Goal: Information Seeking & Learning: Learn about a topic

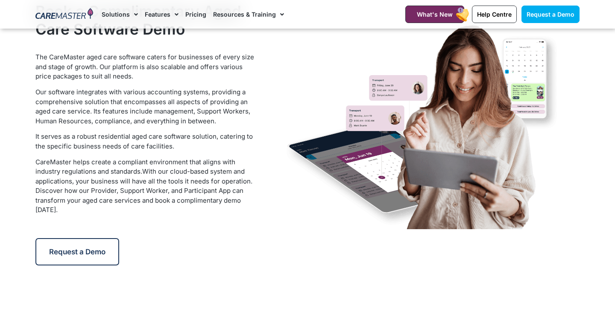
scroll to position [1500, 0]
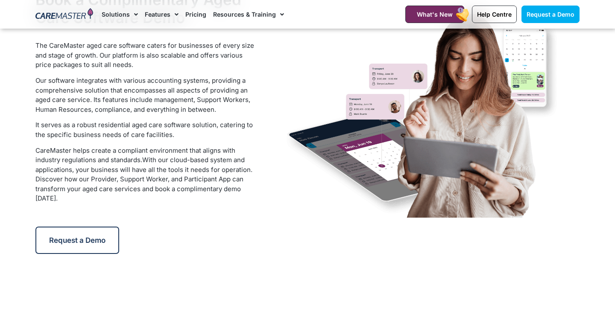
click at [195, 9] on link "Pricing" at bounding box center [195, 14] width 21 height 29
